Goal: Task Accomplishment & Management: Complete application form

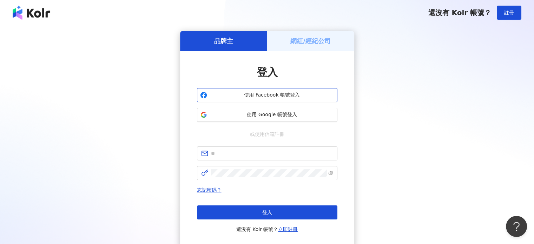
click at [289, 91] on button "使用 Facebook 帳號登入" at bounding box center [267, 95] width 141 height 14
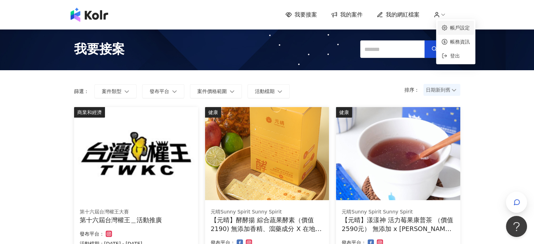
click at [451, 28] on link "帳戶設定" at bounding box center [460, 28] width 20 height 6
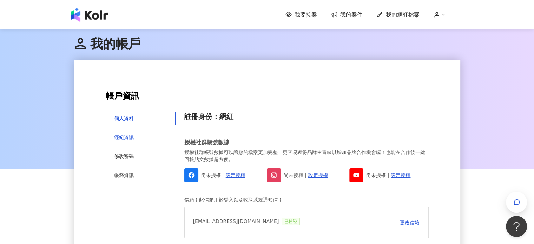
click at [131, 137] on div "經紀資訊" at bounding box center [124, 137] width 20 height 8
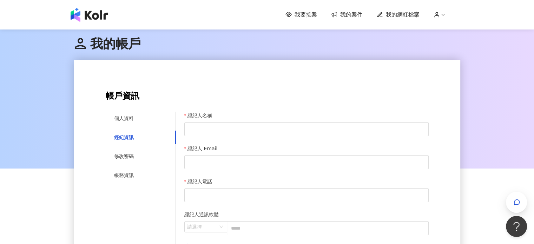
click at [348, 13] on span "我的案件" at bounding box center [351, 15] width 22 height 8
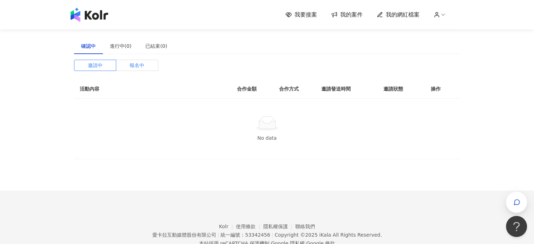
click at [129, 67] on label "報名中" at bounding box center [137, 65] width 42 height 11
click at [98, 67] on span "邀請中" at bounding box center [95, 65] width 15 height 11
click at [130, 40] on div "進行中(0)" at bounding box center [121, 46] width 36 height 16
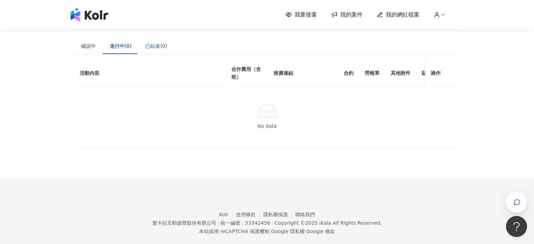
click at [156, 44] on div "已結束(0)" at bounding box center [156, 46] width 22 height 8
click at [300, 15] on span "我要接案" at bounding box center [306, 15] width 22 height 8
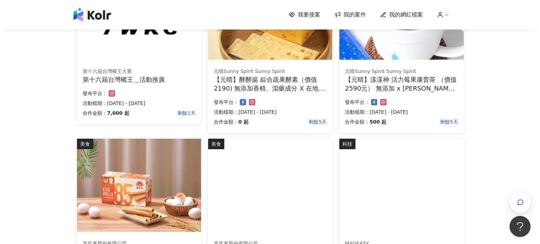
scroll to position [176, 0]
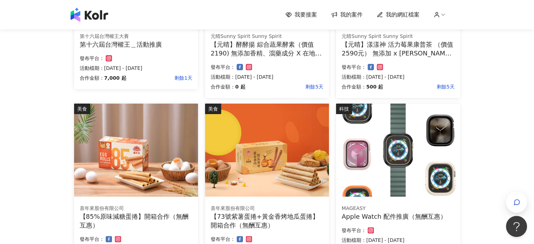
click at [423, 70] on div "發布平台：" at bounding box center [398, 67] width 113 height 8
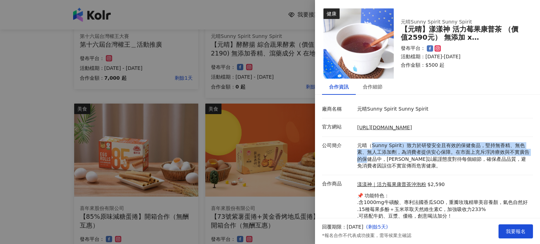
drag, startPoint x: 368, startPoint y: 148, endPoint x: 373, endPoint y: 156, distance: 9.0
click at [373, 156] on p "元晴（Sunny Spirit）致力於研發安全且有效的保健食品，堅持無香精、無色素、無人工添加劑，為消費者提供安心保障。在市面上充斥浮誇療效與不實廣告的保健品…" at bounding box center [443, 155] width 172 height 27
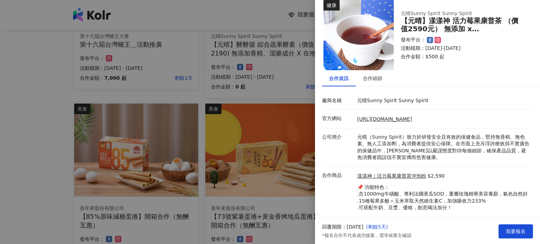
scroll to position [0, 0]
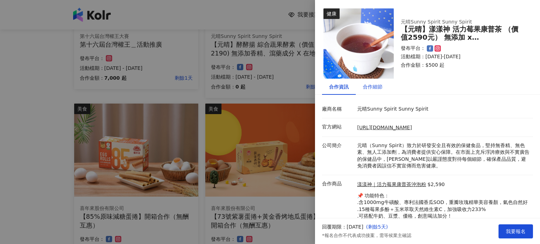
click at [370, 89] on div "合作細節" at bounding box center [373, 87] width 20 height 8
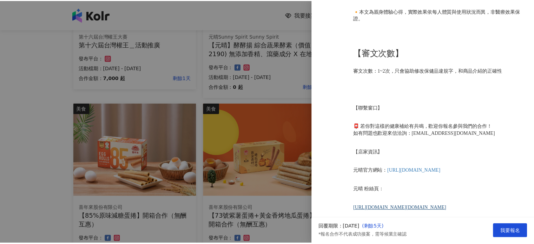
scroll to position [5666, 0]
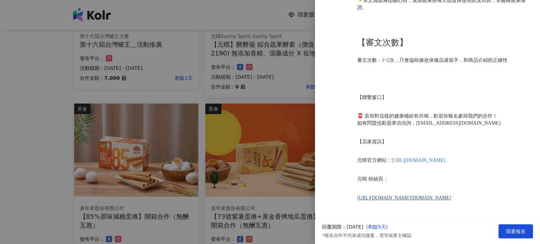
click at [51, 156] on div at bounding box center [270, 122] width 540 height 244
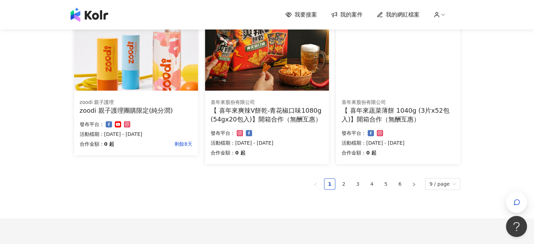
scroll to position [457, 0]
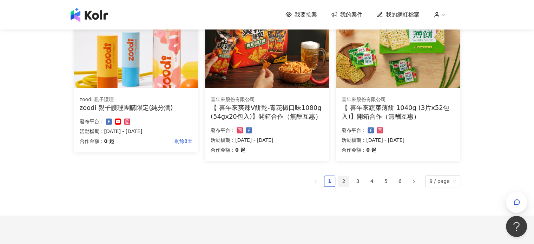
click at [344, 182] on link "2" at bounding box center [344, 181] width 11 height 11
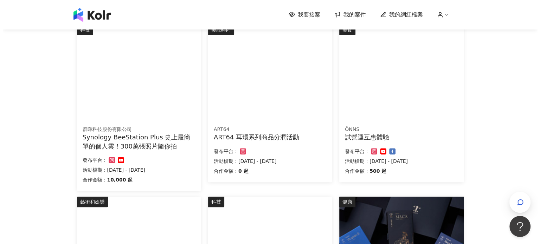
scroll to position [237, 0]
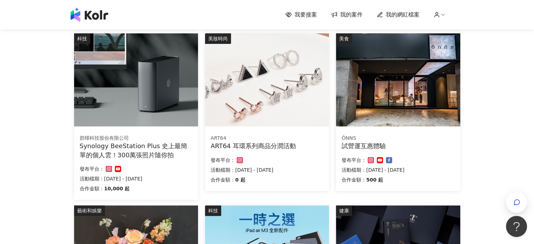
click at [378, 143] on div "試營運互惠體驗" at bounding box center [398, 146] width 113 height 9
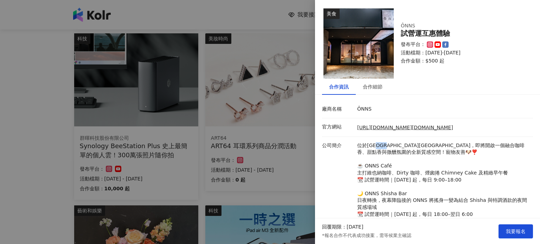
drag, startPoint x: 379, startPoint y: 143, endPoint x: 397, endPoint y: 149, distance: 18.4
click at [397, 149] on p "位於[GEOGRAPHIC_DATA][GEOGRAPHIC_DATA]，即將開啟一個融合咖啡香、甜點香與微醺氛圍的全新質感空間！寵物友善🐶❣️ ☕️ ONN…" at bounding box center [443, 180] width 172 height 76
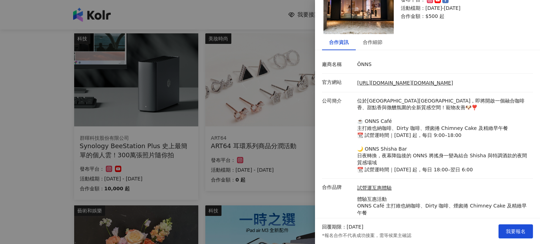
scroll to position [0, 0]
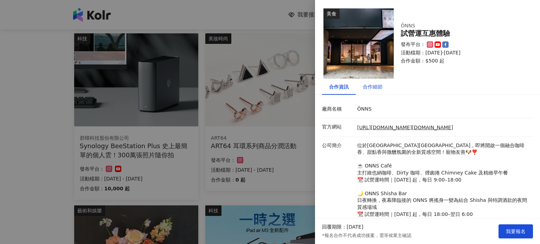
click at [378, 86] on div "合作細節" at bounding box center [373, 87] width 20 height 8
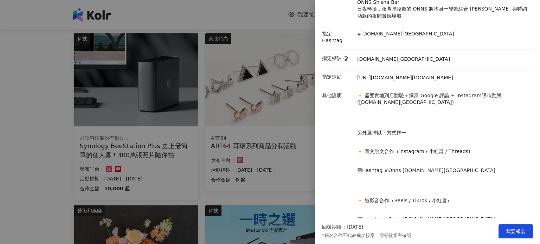
scroll to position [141, 0]
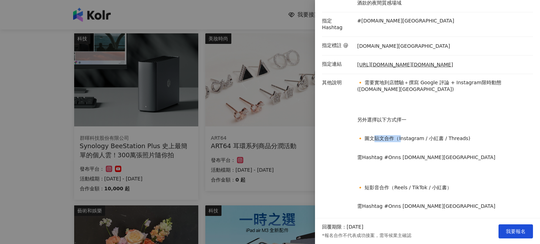
drag, startPoint x: 376, startPoint y: 132, endPoint x: 400, endPoint y: 130, distance: 24.7
click at [400, 135] on p "🔸 圖文貼文合作（Instagram / 小紅書 / Threads)" at bounding box center [443, 138] width 172 height 7
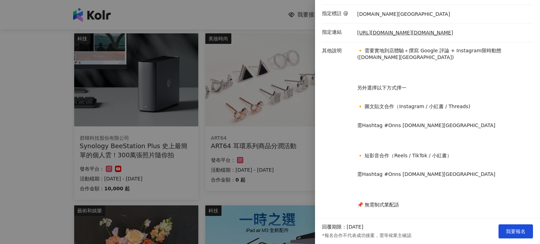
click at [199, 194] on div at bounding box center [270, 122] width 540 height 244
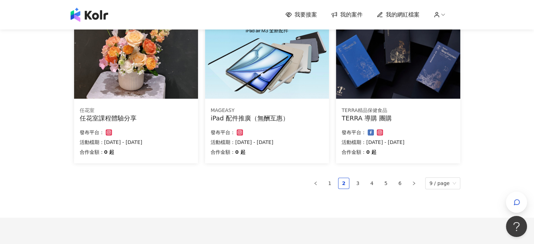
scroll to position [488, 0]
